Goal: Transaction & Acquisition: Obtain resource

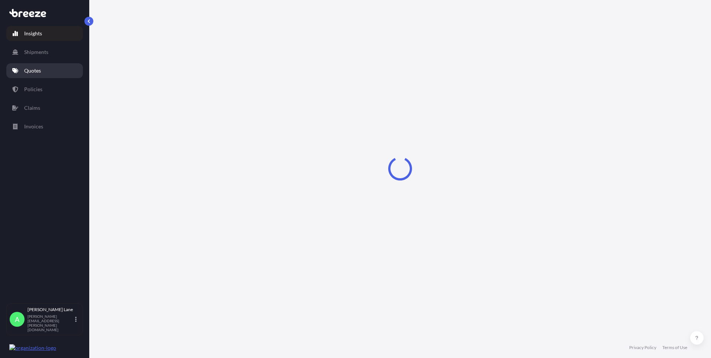
click at [38, 73] on p "Quotes" at bounding box center [32, 70] width 17 height 7
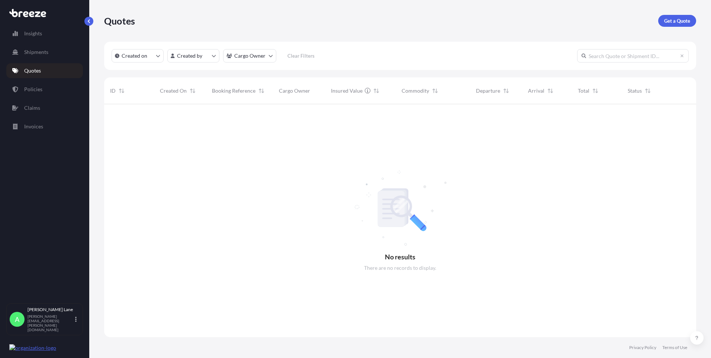
scroll to position [254, 587]
click at [677, 23] on p "Get a Quote" at bounding box center [677, 20] width 26 height 7
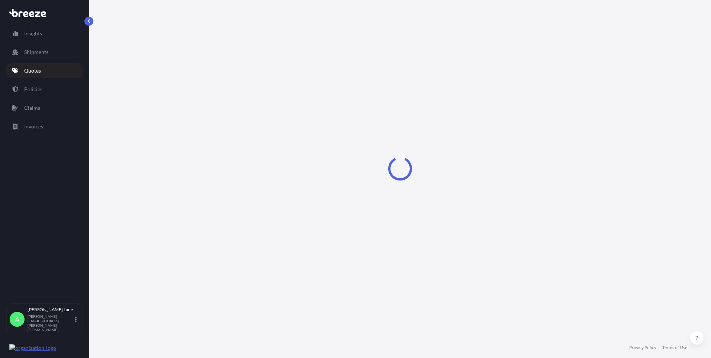
select select "Road"
select select "1"
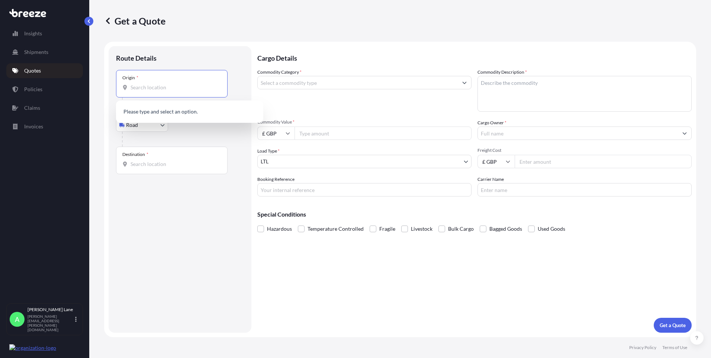
paste input "W1U 1FD"
type input "W1U 1FD"
click at [44, 55] on p "Shipments" at bounding box center [36, 51] width 24 height 7
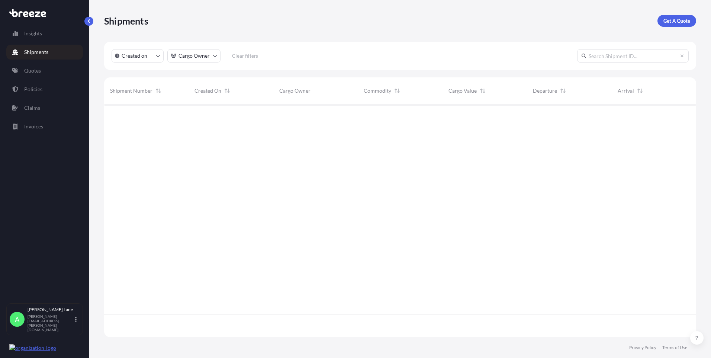
scroll to position [254, 587]
click at [44, 92] on link "Policies" at bounding box center [44, 89] width 77 height 15
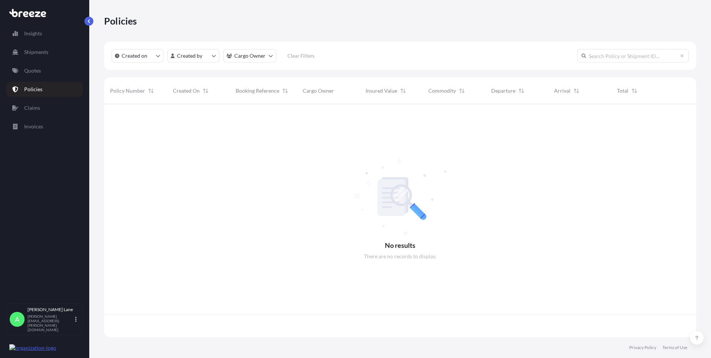
scroll to position [231, 587]
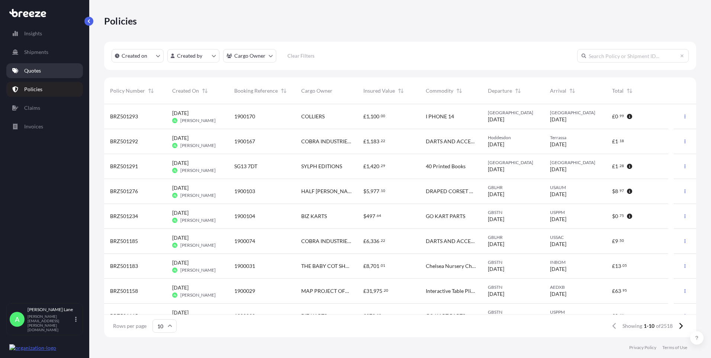
click at [34, 72] on p "Quotes" at bounding box center [32, 70] width 17 height 7
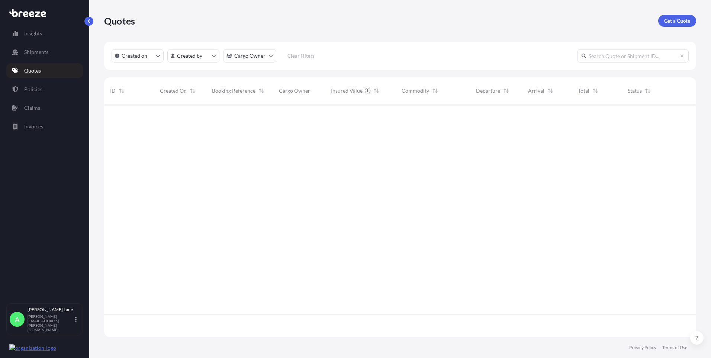
scroll to position [254, 587]
click at [676, 20] on p "Get a Quote" at bounding box center [677, 20] width 26 height 7
select select "Road"
select select "1"
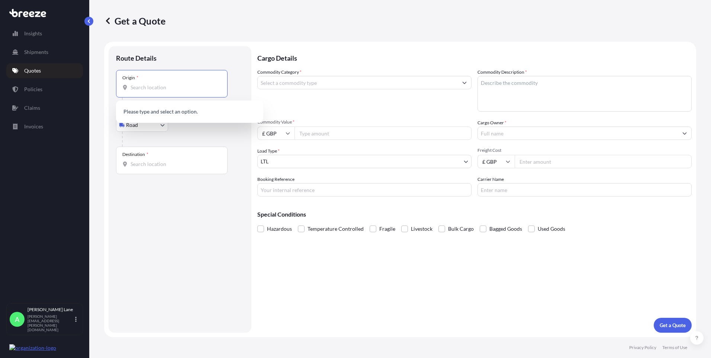
paste input "SW1A 1ES"
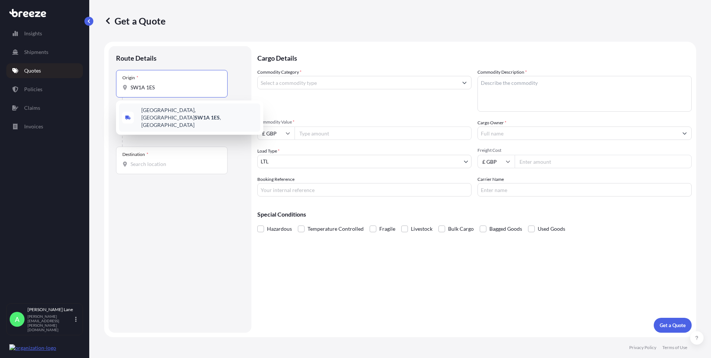
click at [167, 117] on div "[STREET_ADDRESS]" at bounding box center [189, 117] width 141 height 28
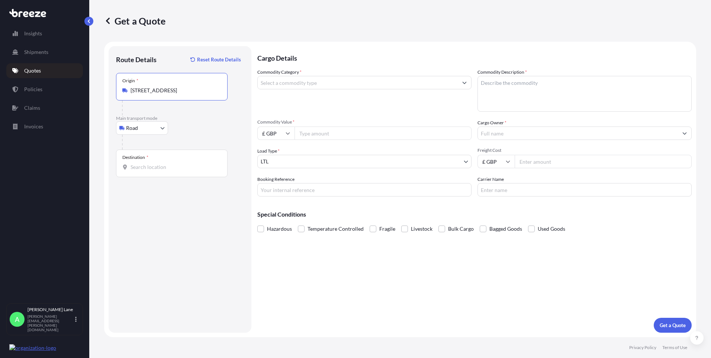
type input "[STREET_ADDRESS]"
click at [157, 167] on input "Destination *" at bounding box center [175, 166] width 88 height 7
paste input "NE48 3NT"
click at [192, 201] on div "[PERSON_NAME][STREET_ADDRESS]" at bounding box center [189, 193] width 147 height 27
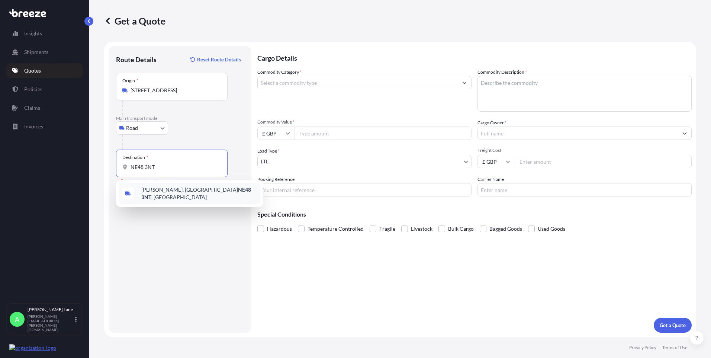
click at [188, 197] on div "[PERSON_NAME][STREET_ADDRESS]" at bounding box center [189, 193] width 141 height 21
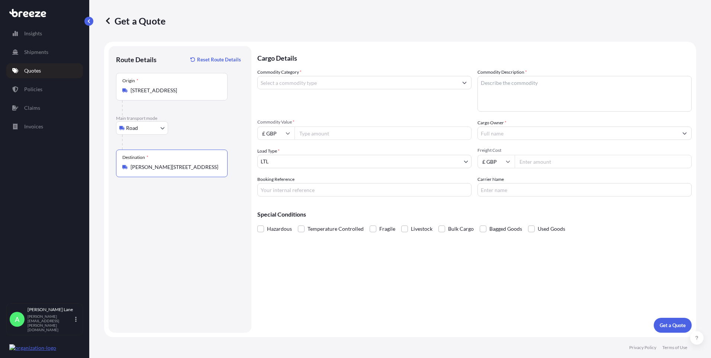
type input "[PERSON_NAME][STREET_ADDRESS]"
click at [298, 87] on input "Commodity Category *" at bounding box center [358, 82] width 200 height 13
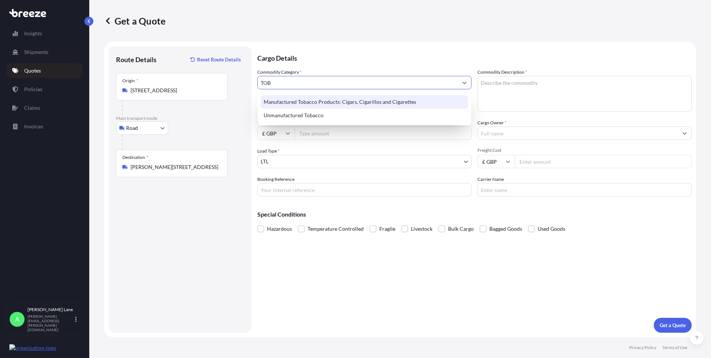
click at [316, 103] on div "Manufactured Tobacco Products: Cigars, Cigarillos and Cigarettes" at bounding box center [365, 101] width 208 height 13
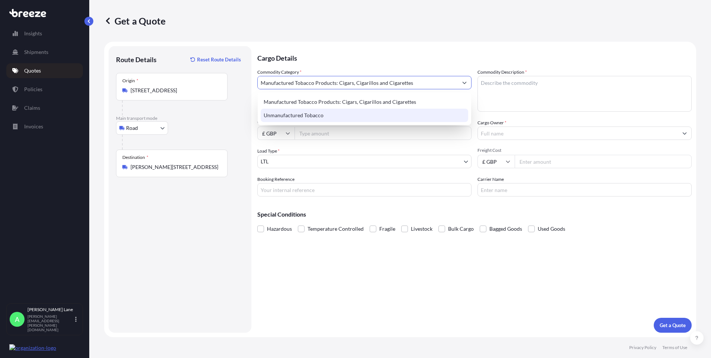
type input "Manufactured Tobacco Products: Cigars, Cigarillos and Cigarettes"
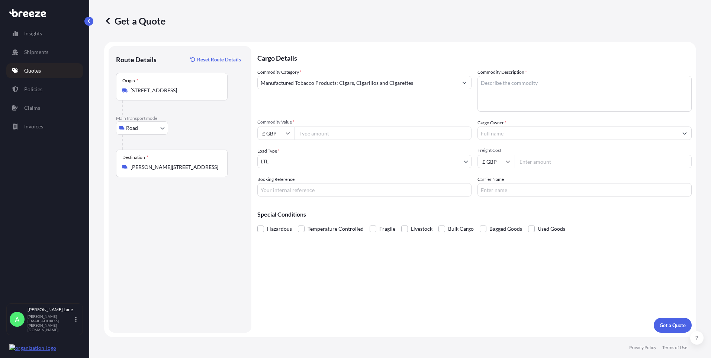
click at [321, 135] on input "Commodity Value *" at bounding box center [383, 132] width 177 height 13
type input "25000"
click at [310, 193] on input "Booking Reference" at bounding box center [364, 189] width 214 height 13
drag, startPoint x: 296, startPoint y: 201, endPoint x: 292, endPoint y: 187, distance: 13.8
click at [292, 187] on input "Booking Reference" at bounding box center [364, 189] width 214 height 13
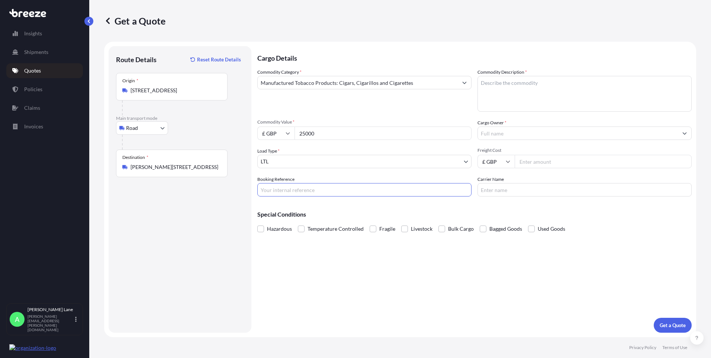
paste input "1900177"
type input "1900177"
click at [515, 99] on textarea "Commodity Description *" at bounding box center [585, 94] width 214 height 36
paste textarea "X2 BOXES OF VINTAGE CIGARS"
type textarea "X2 BOXES OF VINTAGE CIGARS"
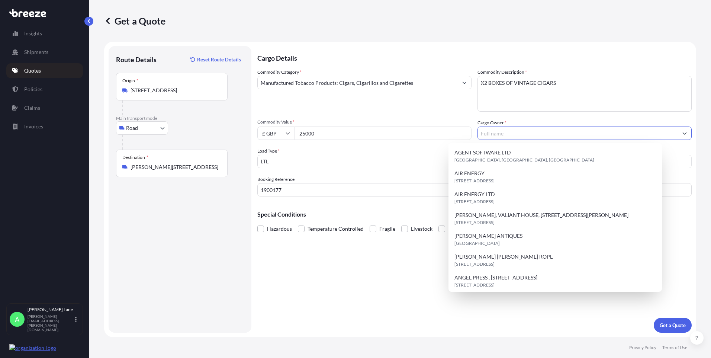
click at [504, 133] on input "Cargo Owner *" at bounding box center [578, 132] width 200 height 13
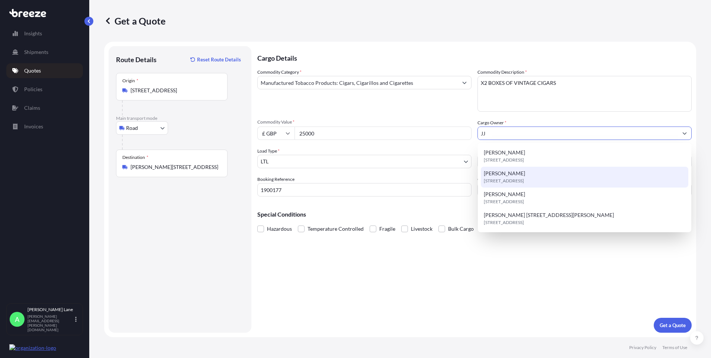
click at [517, 179] on span "[STREET_ADDRESS]" at bounding box center [504, 180] width 40 height 7
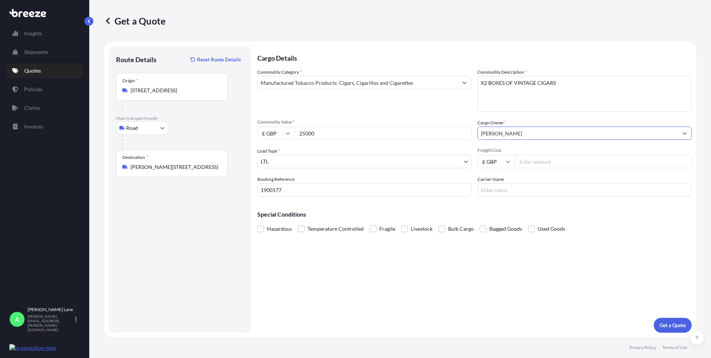
type input "[PERSON_NAME]"
click at [549, 163] on input "Freight Cost" at bounding box center [603, 161] width 177 height 13
type input "512.89"
click at [537, 193] on input "Carrier Name" at bounding box center [585, 189] width 214 height 13
type input "DHL"
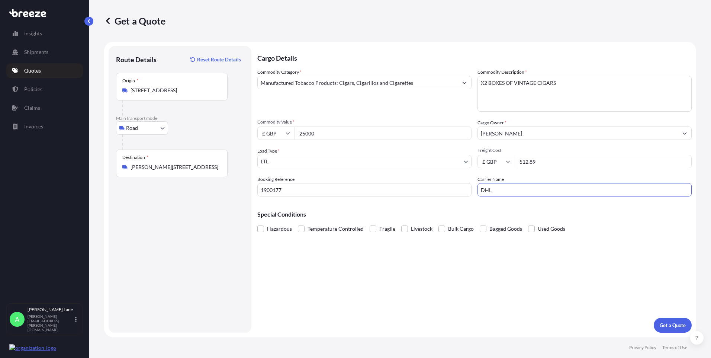
click at [460, 314] on div "Cargo Details Commodity Category * Manufactured Tobacco Products: Cigars, Cigar…" at bounding box center [474, 189] width 434 height 286
click at [667, 324] on p "Get a Quote" at bounding box center [673, 324] width 26 height 7
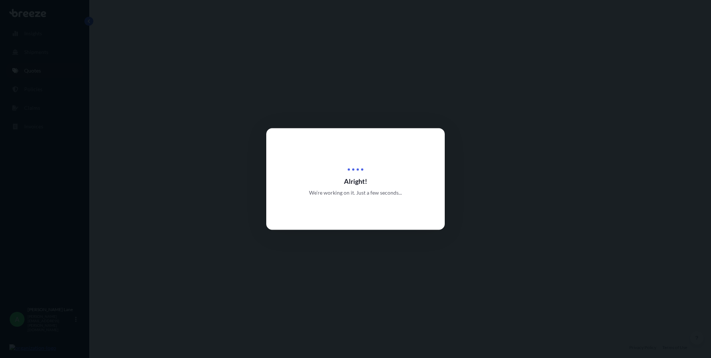
select select "Road"
select select "1"
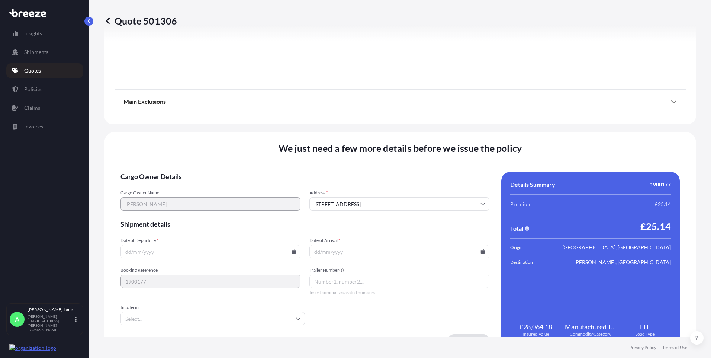
scroll to position [823, 0]
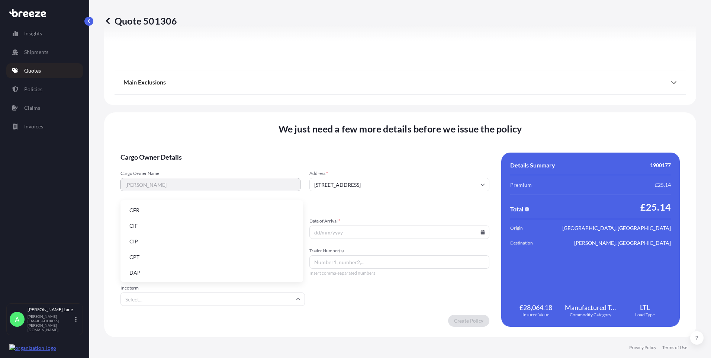
click at [268, 296] on input "Incoterm" at bounding box center [213, 298] width 184 height 13
click at [203, 273] on li "DAP" at bounding box center [211, 273] width 177 height 14
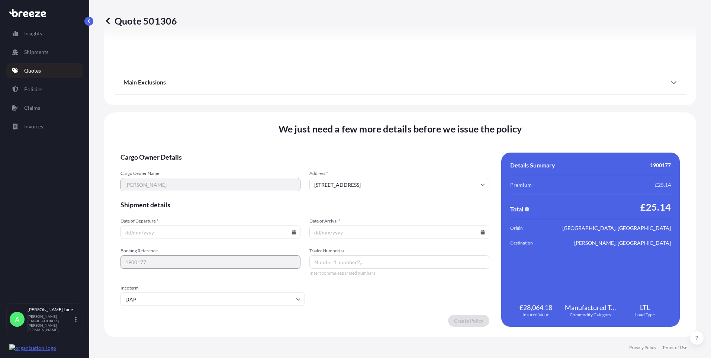
click at [292, 231] on icon at bounding box center [294, 232] width 4 height 4
drag, startPoint x: 160, startPoint y: 168, endPoint x: 164, endPoint y: 179, distance: 11.2
click at [164, 179] on div "29 30 1 2 3 4 5 6 7 8 9 10 11 12 13 14 15 16 17 18 19 20 21 22 23 24 25 26 27 2…" at bounding box center [209, 165] width 119 height 71
drag, startPoint x: 158, startPoint y: 164, endPoint x: 310, endPoint y: 223, distance: 162.7
click at [158, 164] on button "13" at bounding box center [158, 166] width 12 height 12
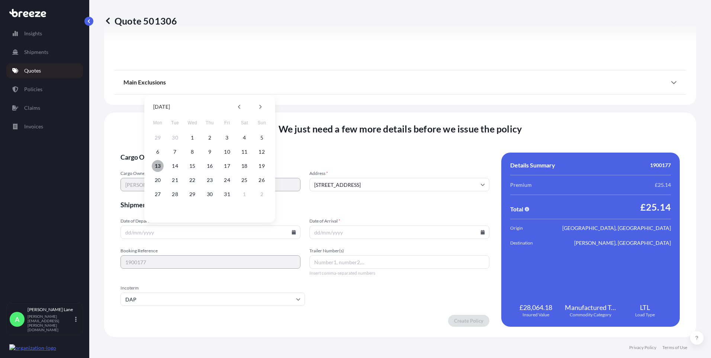
type input "[DATE]"
click at [481, 232] on icon at bounding box center [483, 232] width 4 height 4
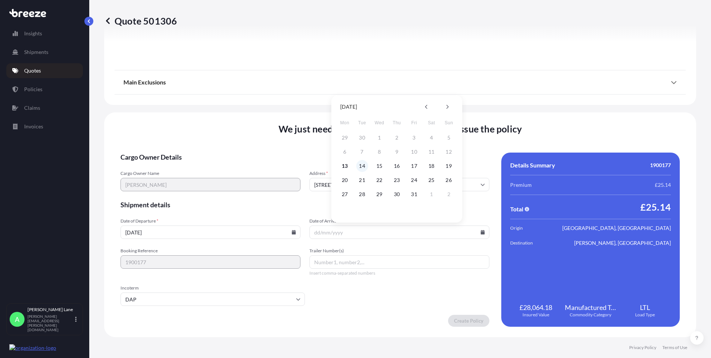
click at [358, 165] on button "14" at bounding box center [362, 166] width 12 height 12
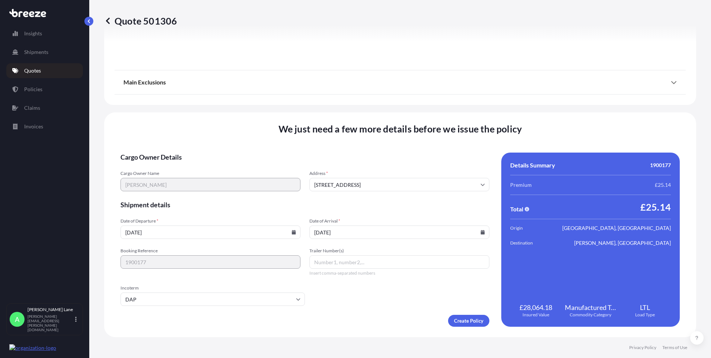
type input "[DATE]"
click at [343, 261] on input "Trailer Number(s)" at bounding box center [399, 261] width 180 height 13
paste input "5022489813"
type input "5022489813"
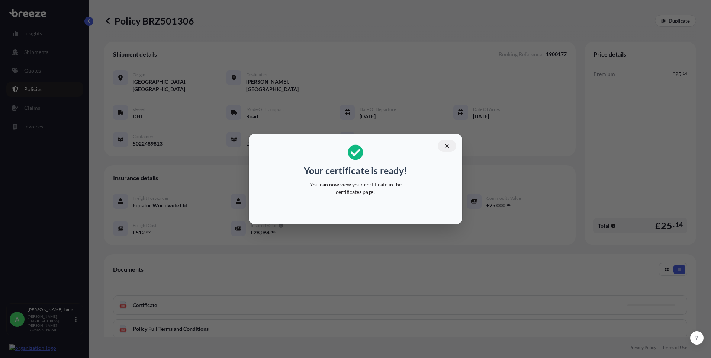
click at [447, 145] on icon "button" at bounding box center [447, 145] width 7 height 7
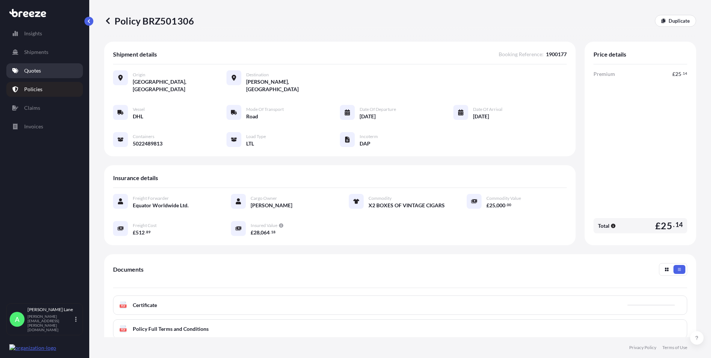
click at [48, 73] on link "Quotes" at bounding box center [44, 70] width 77 height 15
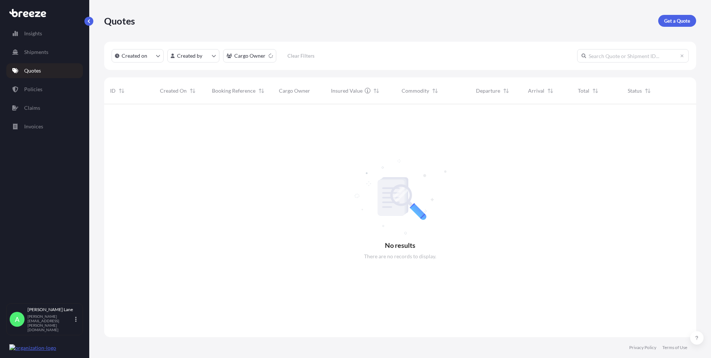
scroll to position [254, 587]
click at [665, 21] on p "Get a Quote" at bounding box center [677, 20] width 26 height 7
select select "Road"
select select "1"
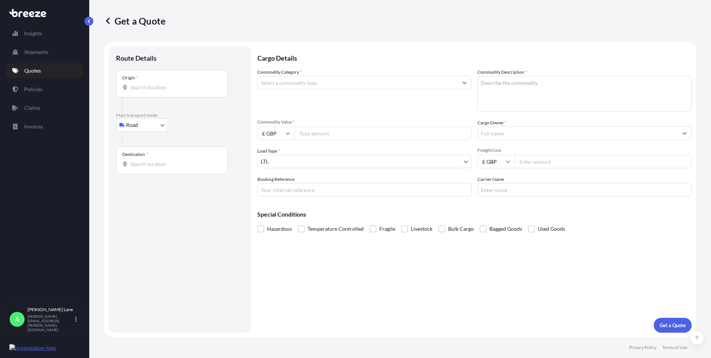
click at [150, 130] on body "Insights Shipments Quotes Policies Claims Invoices A [PERSON_NAME] [PERSON_NAME…" at bounding box center [355, 179] width 711 height 358
click at [140, 155] on div "Air" at bounding box center [142, 157] width 46 height 13
select select "Air"
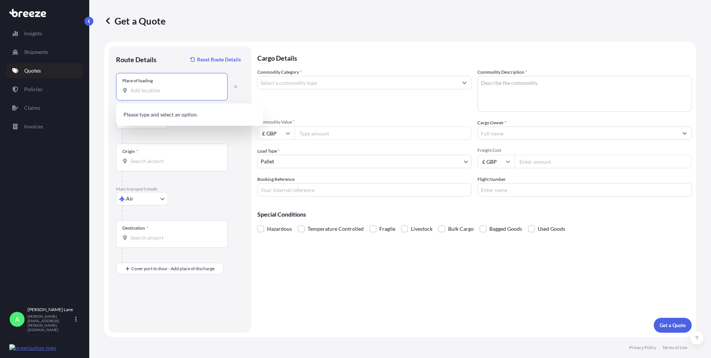
paste input "EC1M 4BL"
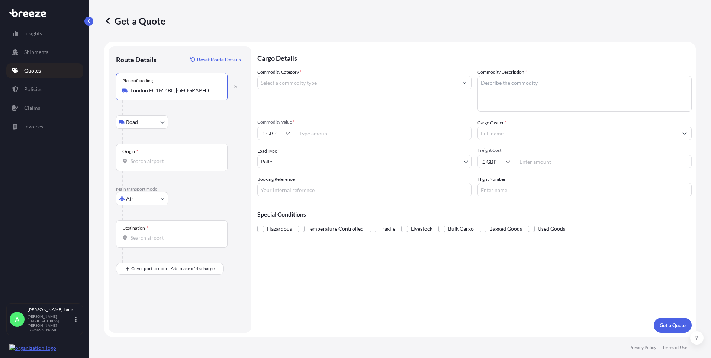
type input "London EC1M 4BL, [GEOGRAPHIC_DATA]"
click at [173, 119] on div "London EC1M 4BL, [GEOGRAPHIC_DATA]" at bounding box center [189, 115] width 141 height 18
click at [166, 153] on div "Origin *" at bounding box center [172, 158] width 112 height 28
click at [166, 157] on input "Origin *" at bounding box center [175, 160] width 88 height 7
type input "GBLHR - Heathrow Apt/[GEOGRAPHIC_DATA], [GEOGRAPHIC_DATA]"
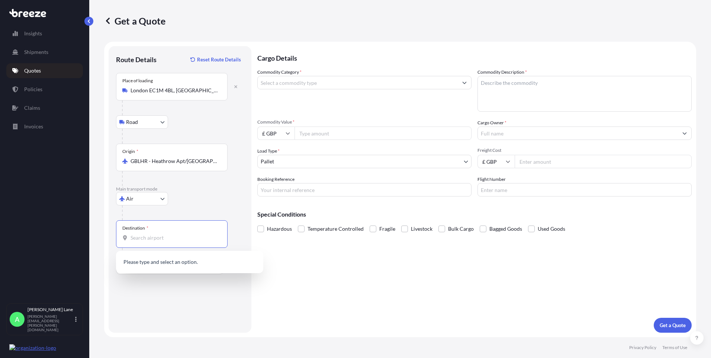
click at [161, 240] on input "Destination *" at bounding box center [175, 237] width 88 height 7
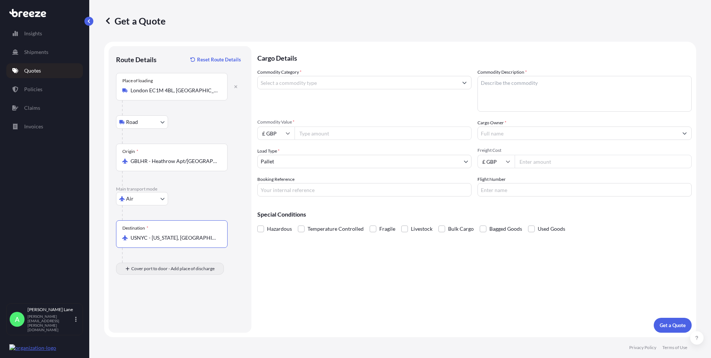
type input "USNYC - [US_STATE], [GEOGRAPHIC_DATA]"
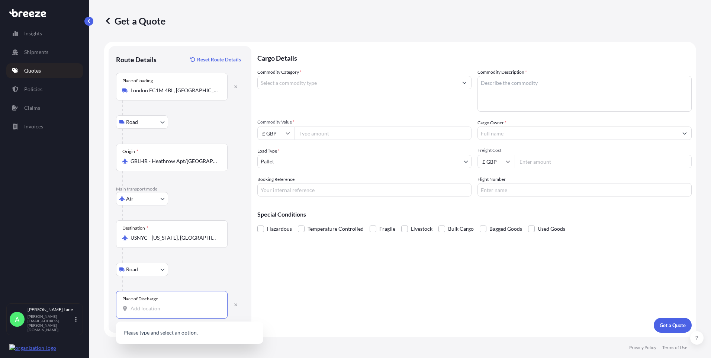
paste input "[US_STATE]"
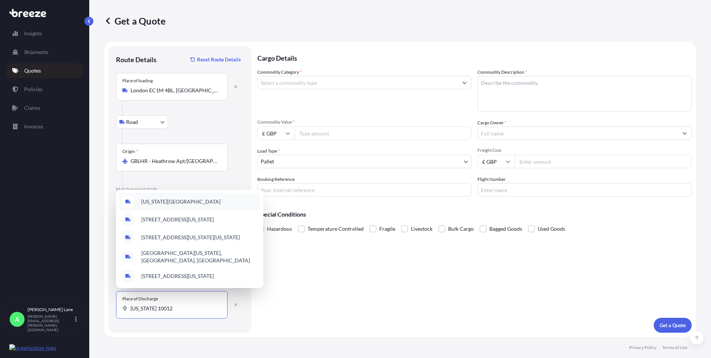
click at [169, 203] on span "[US_STATE][GEOGRAPHIC_DATA]" at bounding box center [180, 201] width 79 height 7
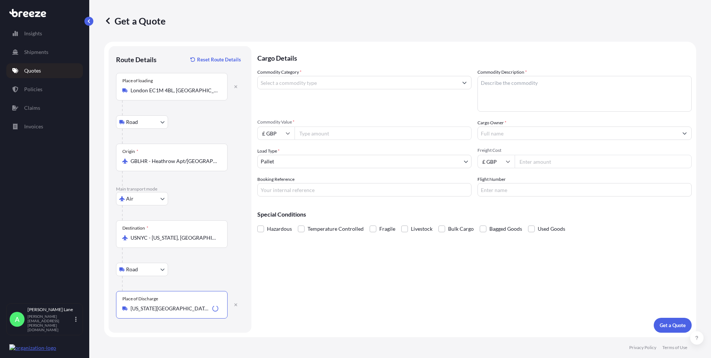
type input "[US_STATE][GEOGRAPHIC_DATA]"
click at [276, 86] on input "Commodity Category *" at bounding box center [358, 82] width 200 height 13
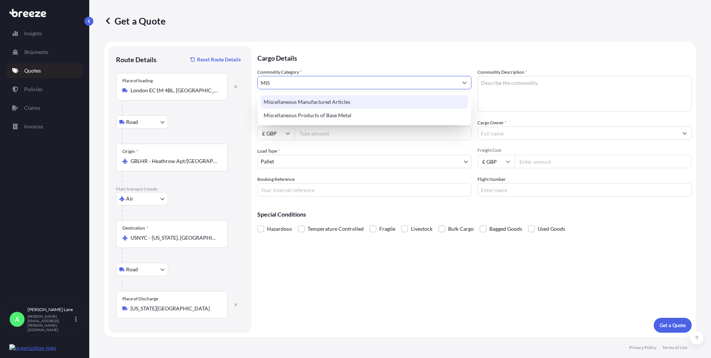
click at [299, 101] on div "Miscellaneous Manufactured Articles" at bounding box center [365, 101] width 208 height 13
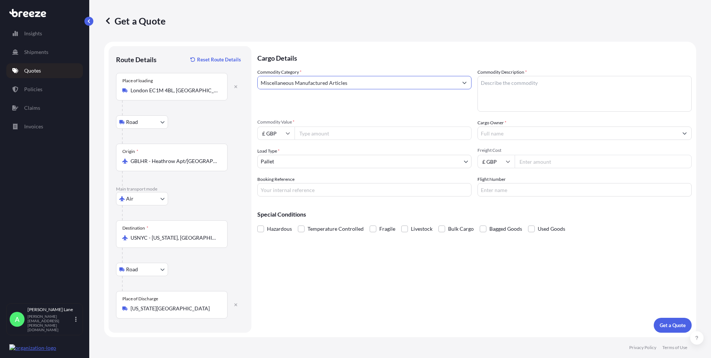
type input "Miscellaneous Manufactured Articles"
click at [318, 130] on input "Commodity Value *" at bounding box center [383, 132] width 177 height 13
type input "2000"
click at [288, 162] on body "Insights Shipments Quotes Policies Claims Invoices A [PERSON_NAME] [PERSON_NAME…" at bounding box center [355, 179] width 711 height 358
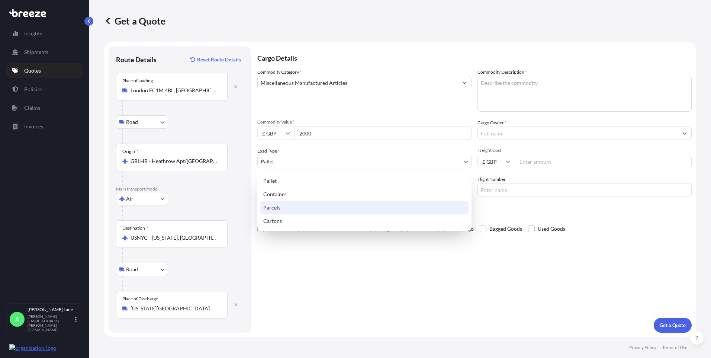
click at [285, 205] on div "Parcels" at bounding box center [364, 207] width 208 height 13
select select "3"
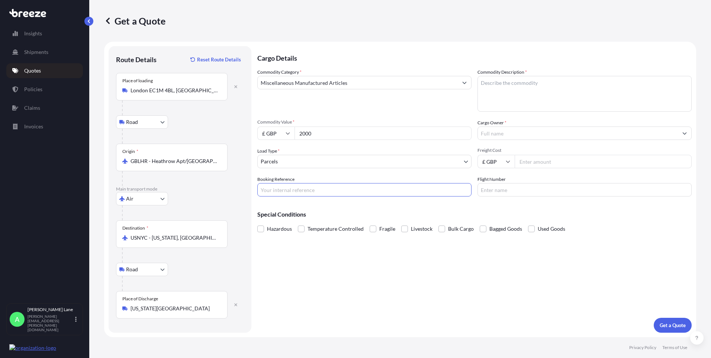
click at [295, 190] on input "Booking Reference" at bounding box center [364, 189] width 214 height 13
paste input "1887875(C)"
type input "1887875(C)"
click at [530, 84] on textarea "Commodity Description *" at bounding box center [585, 94] width 214 height 36
paste textarea "architectural demo models to be used exclusively for developmental purposes"
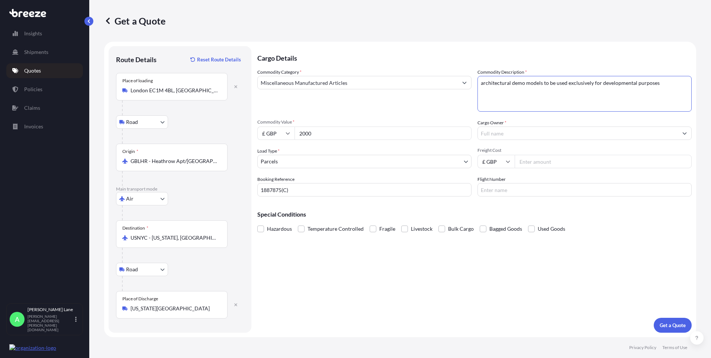
type textarea "architectural demo models to be used exclusively for developmental purposes"
click at [518, 137] on input "Cargo Owner *" at bounding box center [578, 132] width 200 height 13
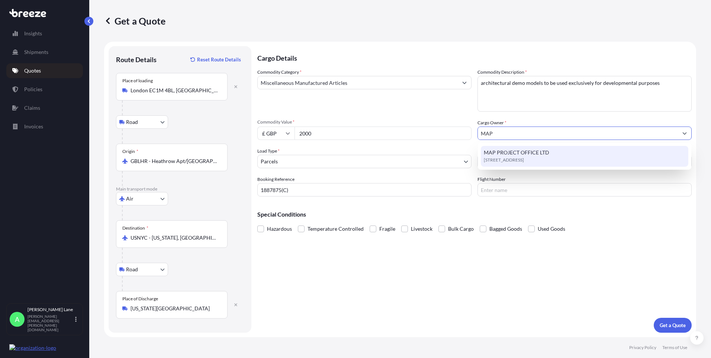
click at [520, 153] on span "MAP PROJECT OFFICE LTD" at bounding box center [516, 152] width 65 height 7
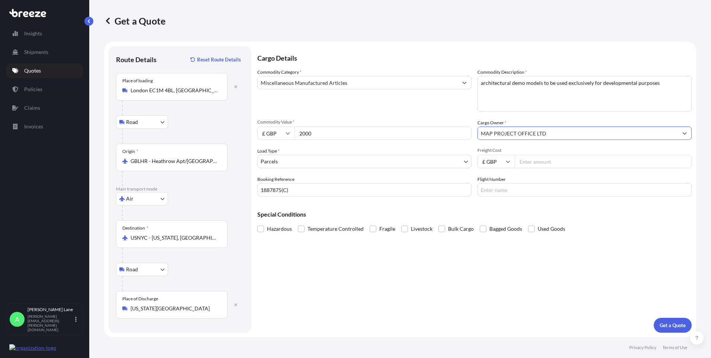
type input "MAP PROJECT OFFICE LTD"
click at [528, 161] on input "Freight Cost" at bounding box center [603, 161] width 177 height 13
type input "376.45"
click at [520, 188] on input "Flight Number" at bounding box center [585, 189] width 214 height 13
type input "DHL"
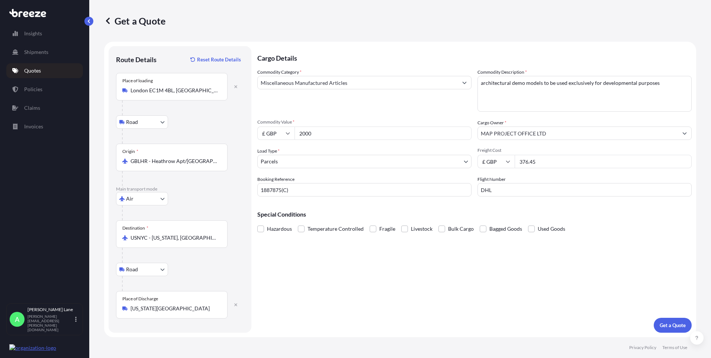
click at [434, 276] on div "Cargo Details Commodity Category * Miscellaneous Manufactured Articles Commodit…" at bounding box center [474, 189] width 434 height 286
click at [662, 327] on p "Get a Quote" at bounding box center [673, 324] width 26 height 7
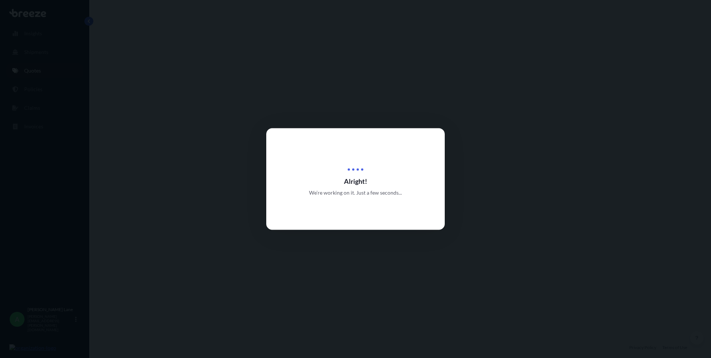
select select "Road"
select select "Air"
select select "Road"
select select "3"
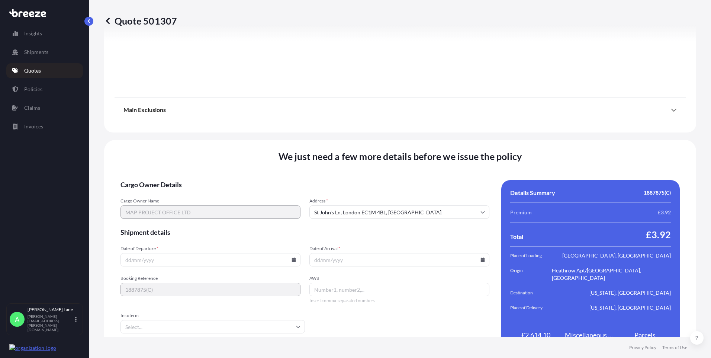
scroll to position [970, 0]
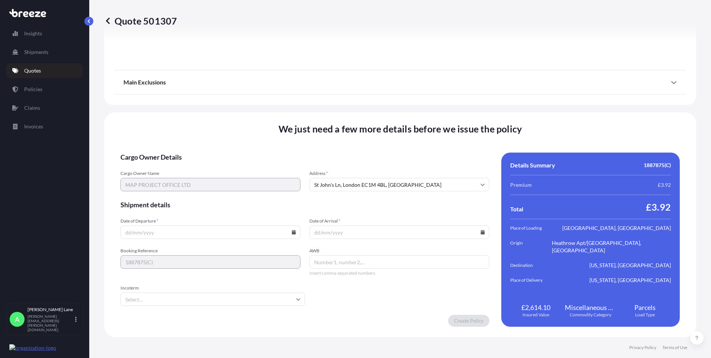
click at [290, 234] on input "Date of Departure *" at bounding box center [211, 231] width 180 height 13
click at [292, 232] on icon at bounding box center [294, 232] width 4 height 4
click at [160, 166] on button "13" at bounding box center [158, 166] width 12 height 12
type input "[DATE]"
click at [169, 297] on input "Incoterm" at bounding box center [213, 298] width 184 height 13
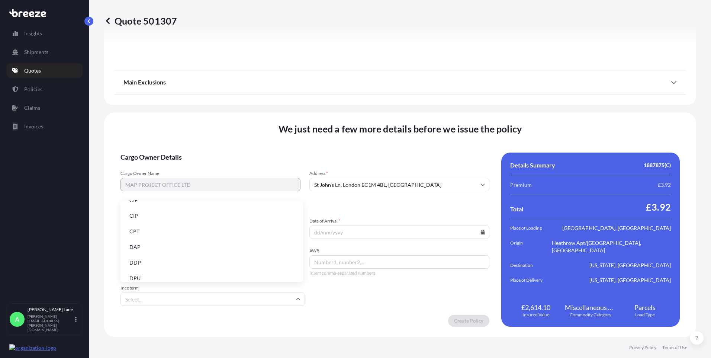
scroll to position [37, 0]
click at [153, 248] on li "DDP" at bounding box center [211, 251] width 177 height 14
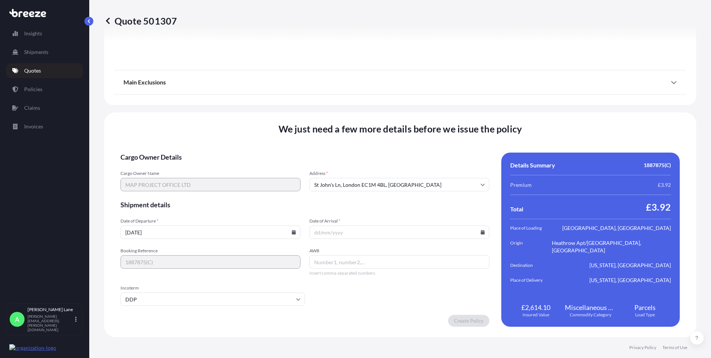
click at [481, 232] on icon at bounding box center [483, 232] width 4 height 4
drag, startPoint x: 376, startPoint y: 166, endPoint x: 350, endPoint y: 244, distance: 82.7
click at [376, 166] on button "15" at bounding box center [379, 166] width 12 height 12
type input "[DATE]"
drag, startPoint x: 335, startPoint y: 268, endPoint x: 332, endPoint y: 263, distance: 5.9
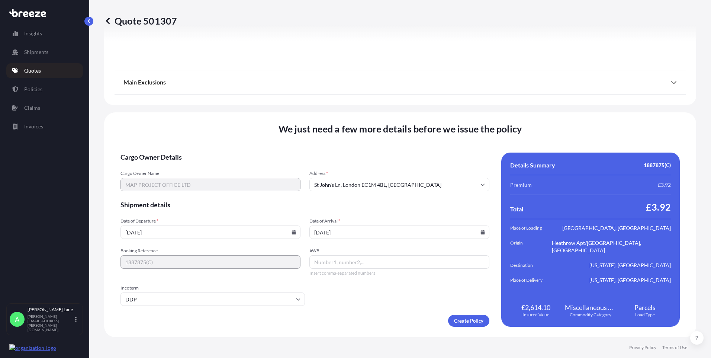
click at [335, 268] on input "AWB" at bounding box center [399, 261] width 180 height 13
paste input "5022497373"
type input "5022497373"
